Goal: Task Accomplishment & Management: Use online tool/utility

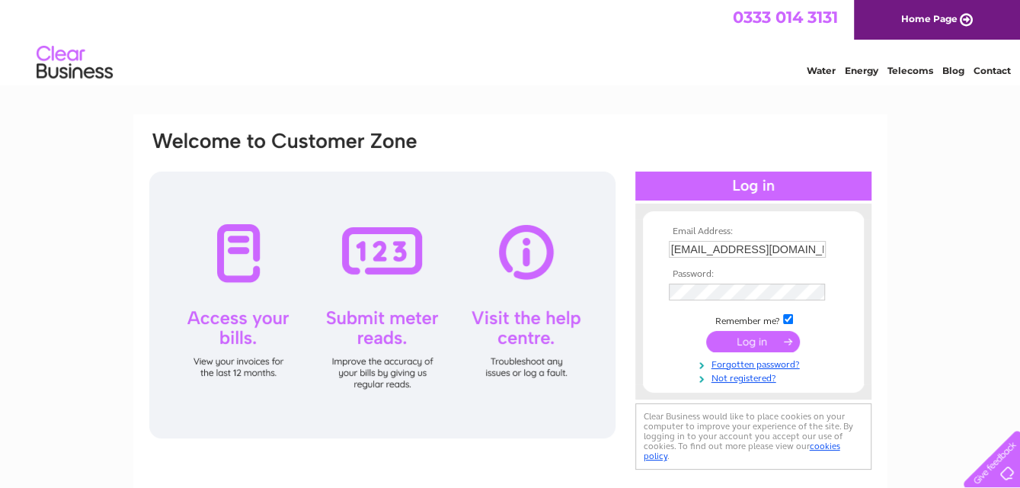
click at [820, 249] on input "marcusfrench@motivity.ltd.uk" at bounding box center [747, 249] width 157 height 17
type input "accounts@motivity.uk"
drag, startPoint x: 773, startPoint y: 341, endPoint x: 757, endPoint y: 331, distance: 19.9
click at [774, 341] on input "submit" at bounding box center [753, 341] width 94 height 21
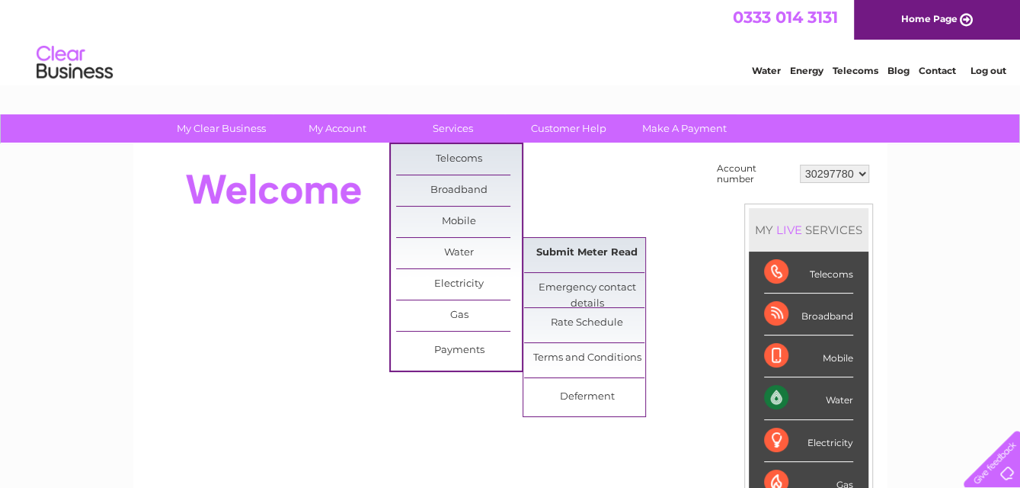
click at [593, 254] on link "Submit Meter Read" at bounding box center [587, 253] width 126 height 30
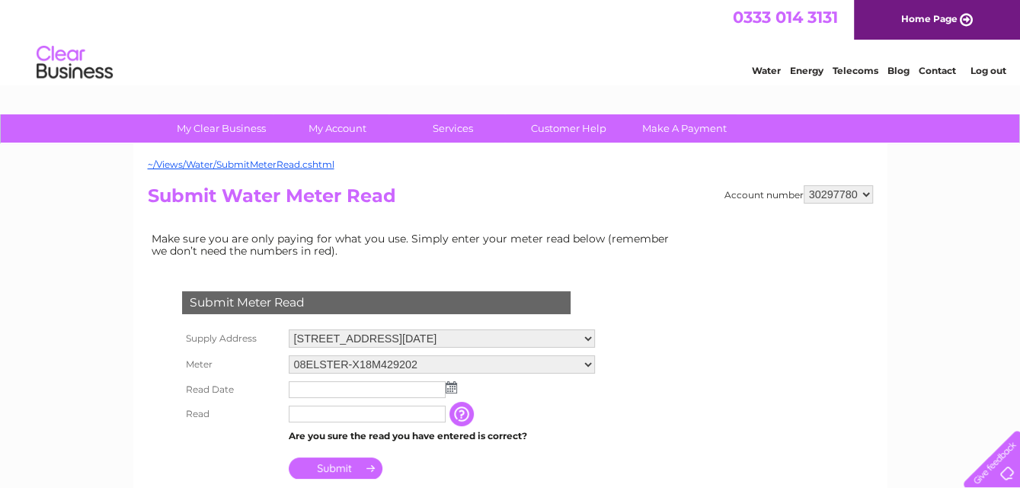
click at [448, 381] on img at bounding box center [451, 387] width 11 height 12
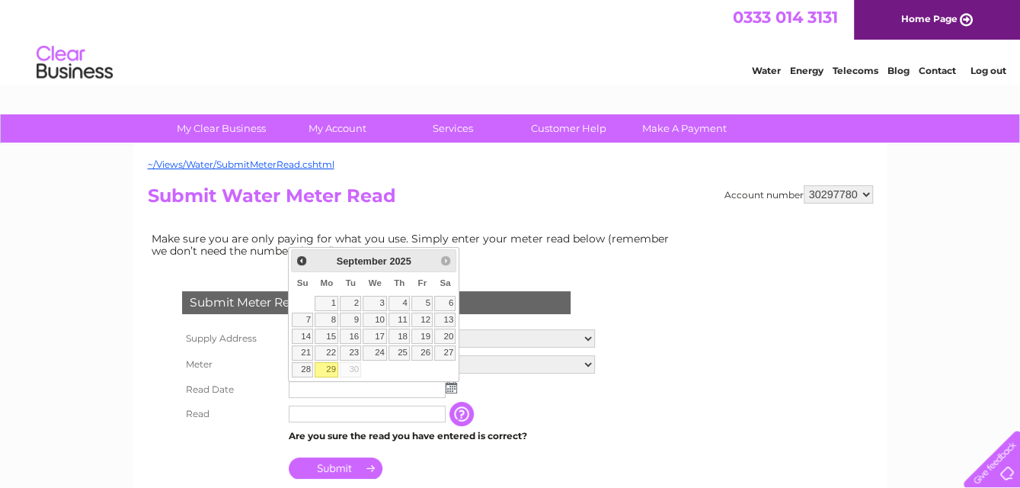
drag, startPoint x: 328, startPoint y: 369, endPoint x: 495, endPoint y: 404, distance: 171.2
click at [328, 369] on link "29" at bounding box center [327, 369] width 24 height 15
type input "2025/09/29"
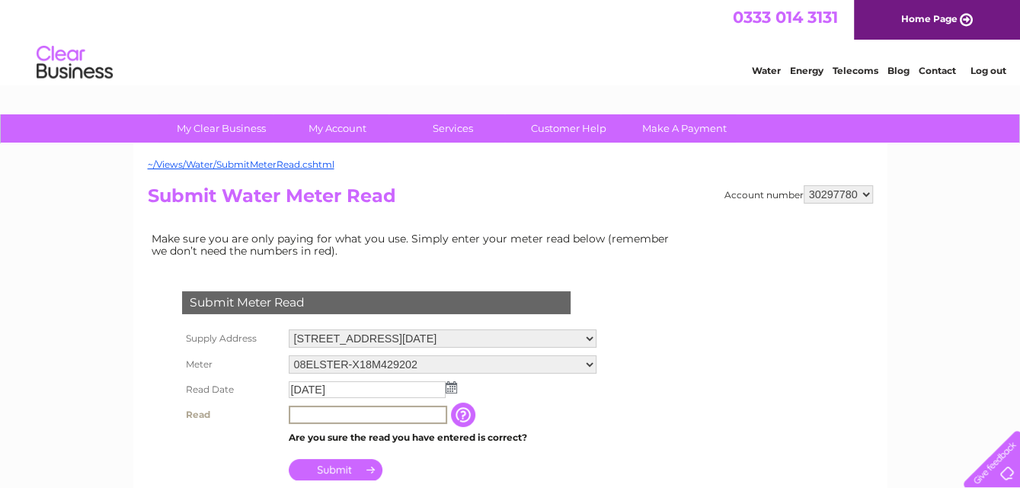
click at [424, 417] on input "text" at bounding box center [368, 414] width 158 height 18
type input "00118"
click at [532, 406] on td "The reading you have just taken from your water meter. Our records indicate you…" at bounding box center [539, 415] width 122 height 26
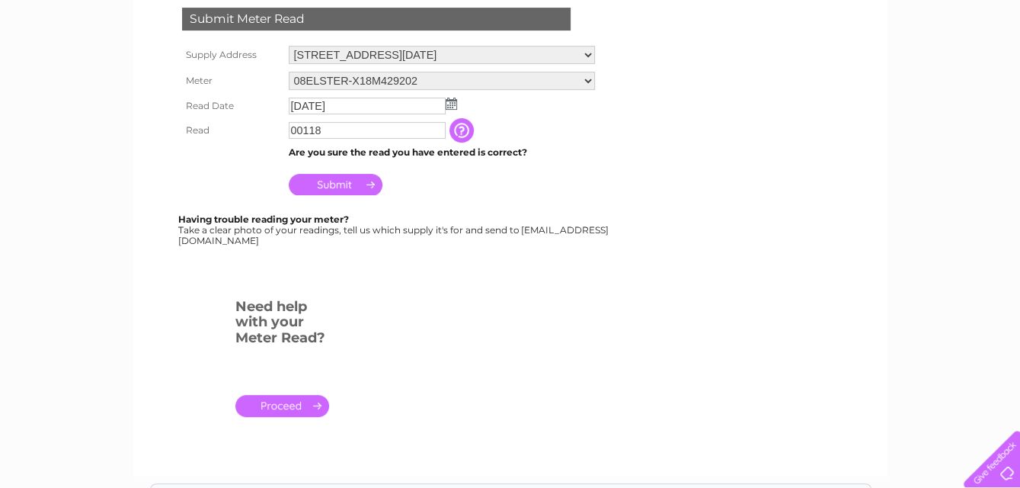
scroll to position [305, 0]
